Goal: Transaction & Acquisition: Purchase product/service

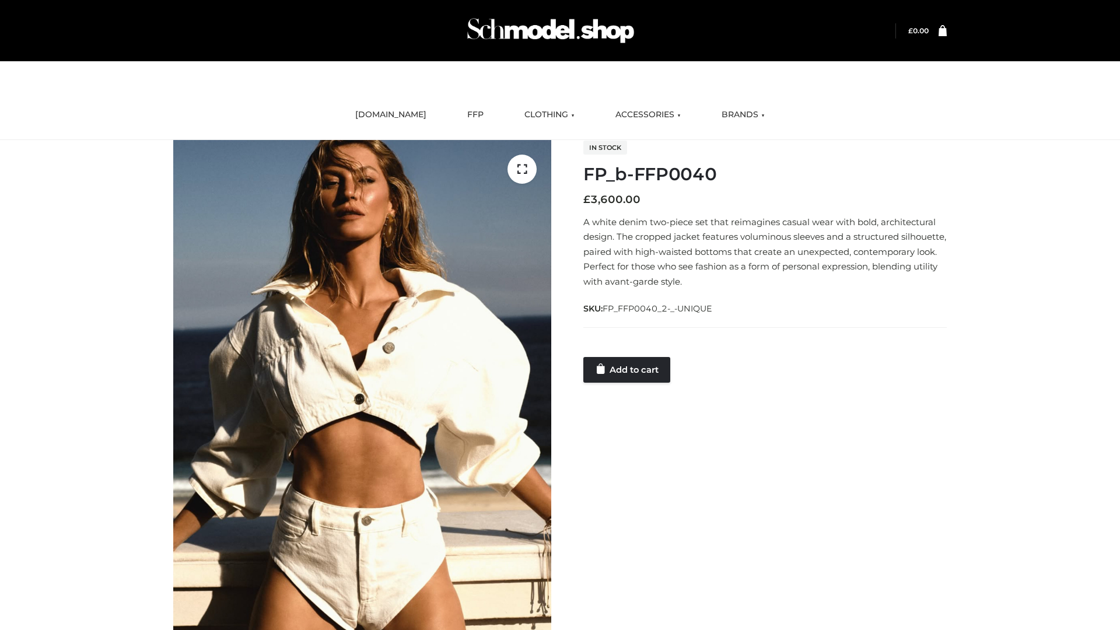
click at [628, 369] on link "Add to cart" at bounding box center [626, 370] width 87 height 26
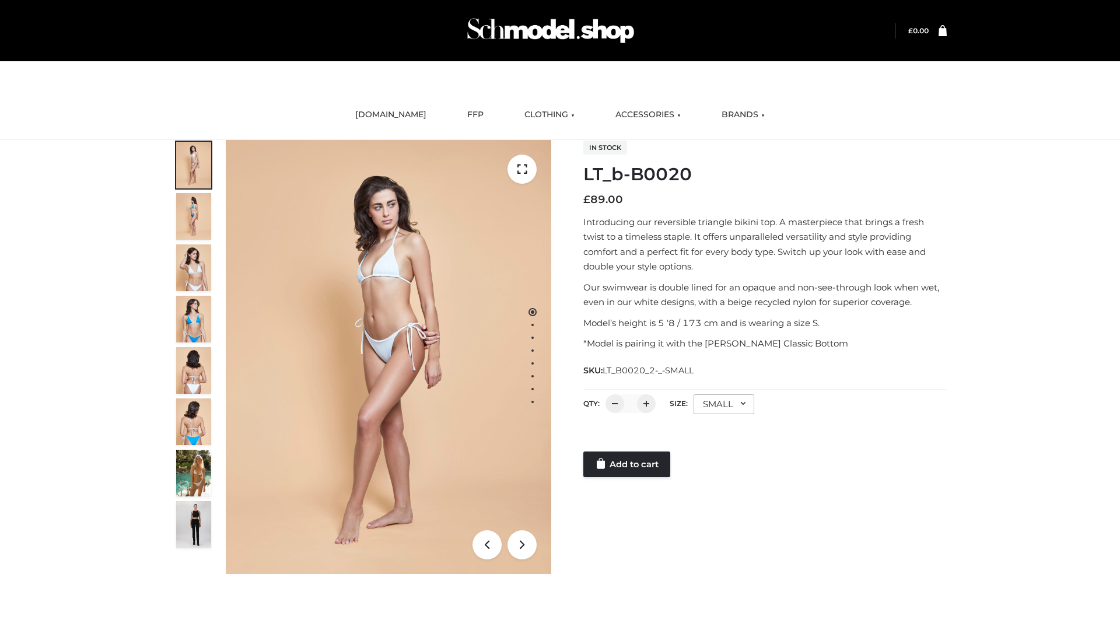
click at [628, 464] on link "Add to cart" at bounding box center [626, 465] width 87 height 26
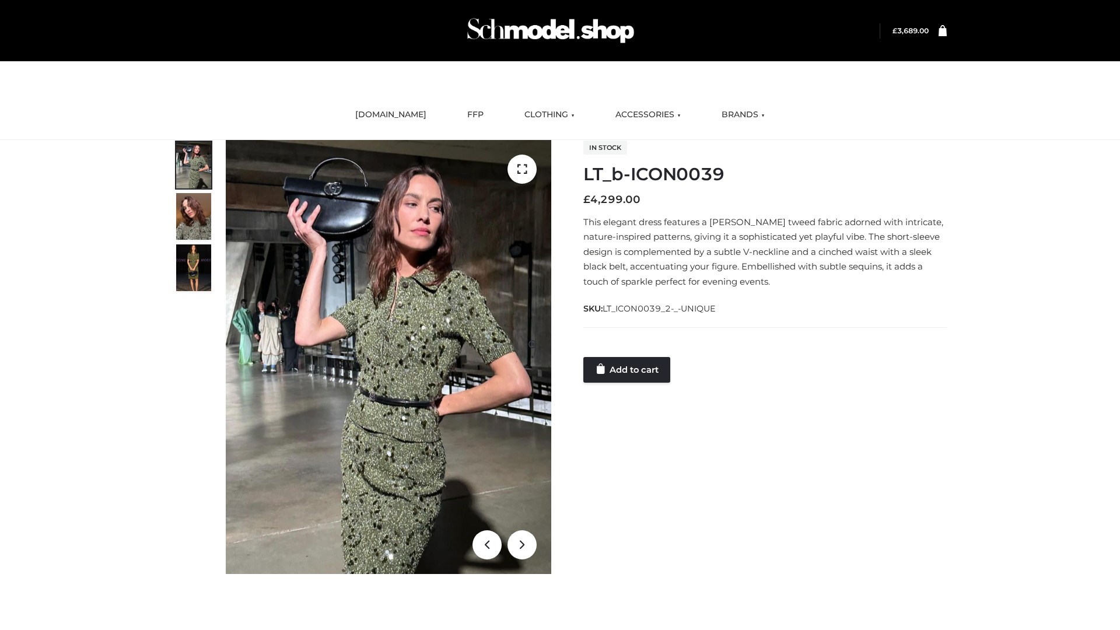
click at [628, 369] on link "Add to cart" at bounding box center [626, 370] width 87 height 26
